Goal: Information Seeking & Learning: Learn about a topic

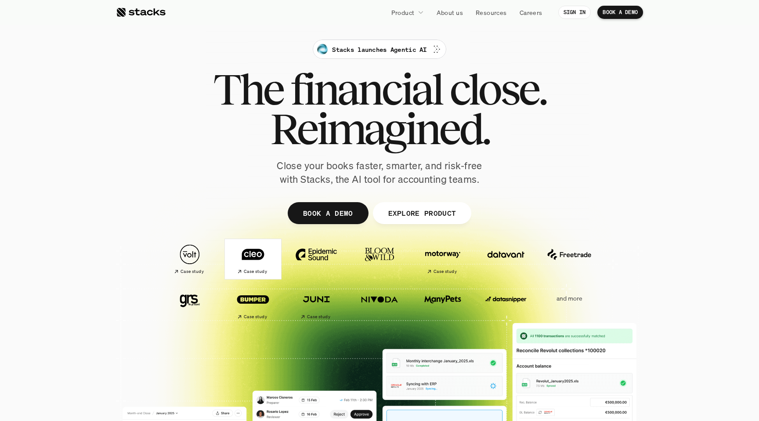
click at [250, 266] on img at bounding box center [252, 254] width 49 height 34
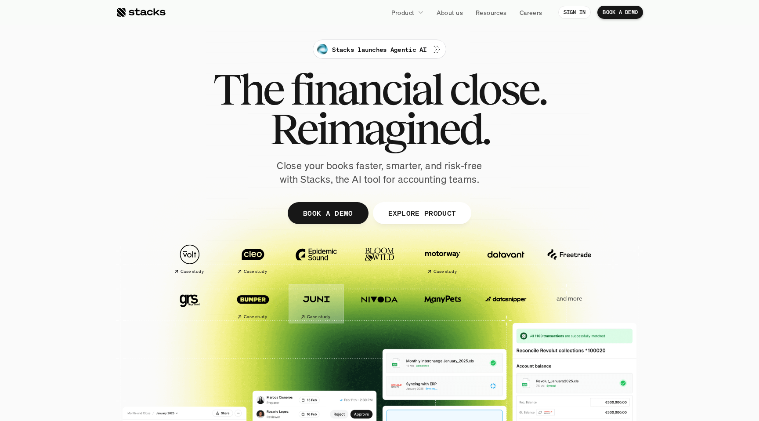
click at [316, 304] on img at bounding box center [316, 299] width 49 height 34
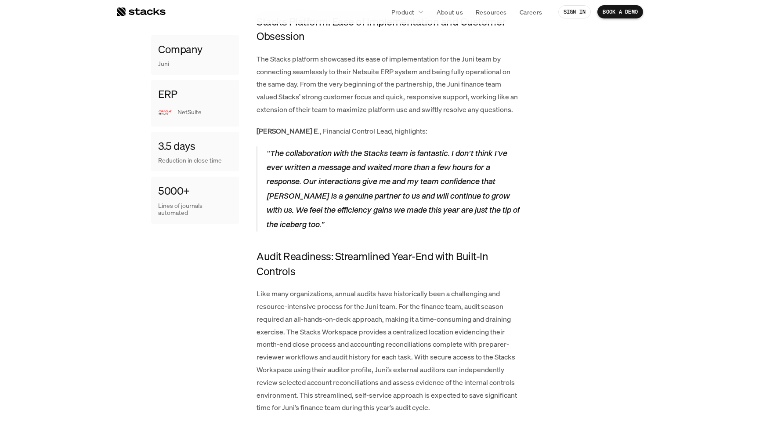
scroll to position [879, 0]
